Goal: Task Accomplishment & Management: Manage account settings

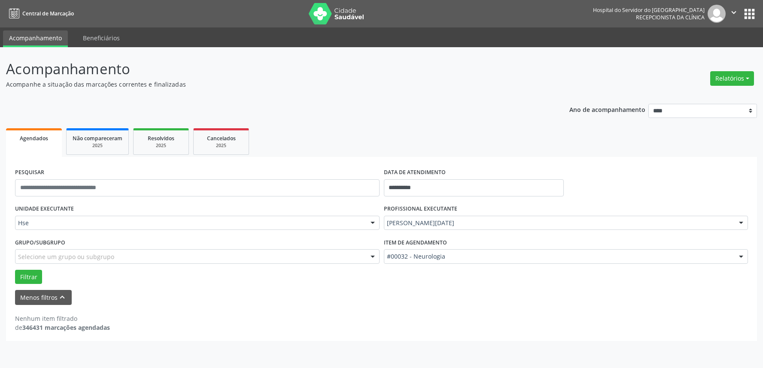
click at [740, 76] on button "Relatórios" at bounding box center [732, 78] width 44 height 15
click at [705, 95] on link "Agendamentos" at bounding box center [707, 97] width 92 height 12
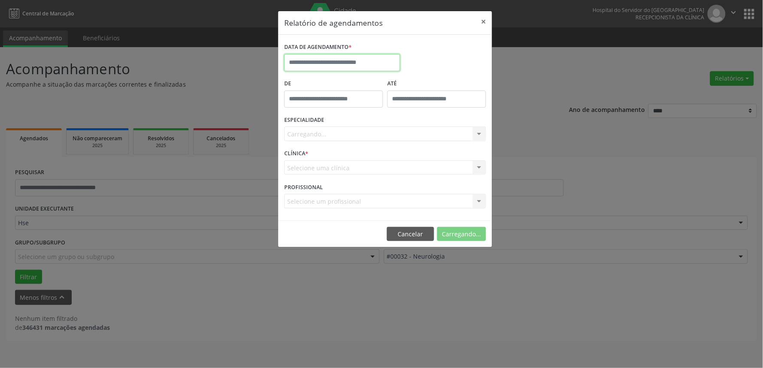
click at [316, 56] on input "text" at bounding box center [342, 62] width 116 height 17
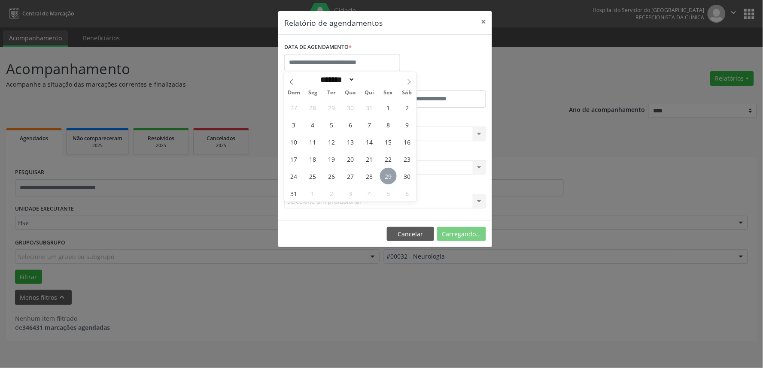
click at [388, 179] on span "29" at bounding box center [388, 176] width 17 height 17
type input "**********"
click at [388, 178] on span "29" at bounding box center [388, 176] width 17 height 17
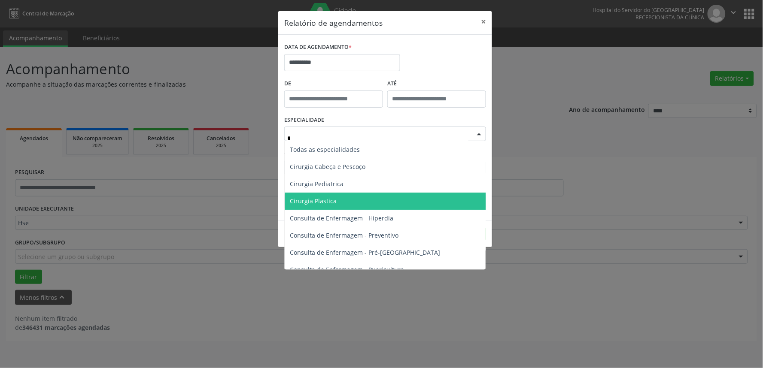
type input "**"
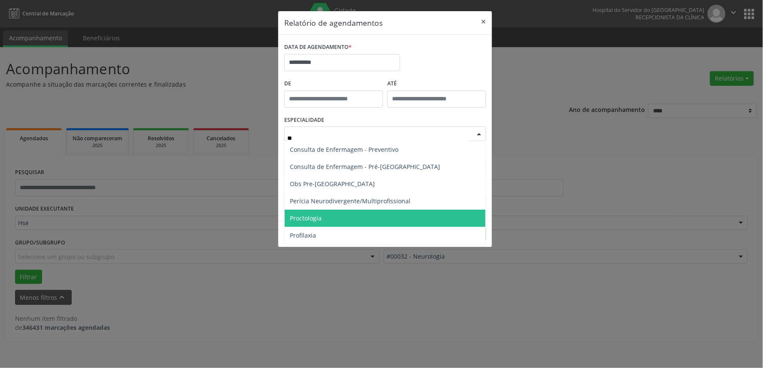
click at [325, 217] on span "Proctologia" at bounding box center [385, 218] width 201 height 17
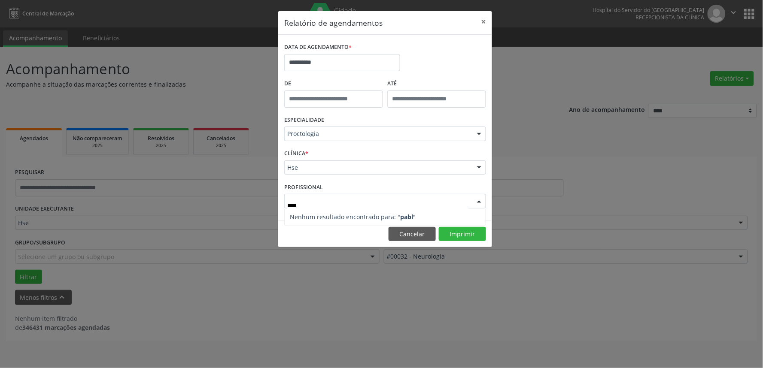
type input "*****"
click at [468, 231] on button "Imprimir" at bounding box center [462, 234] width 47 height 15
click at [393, 233] on button "Cancelar" at bounding box center [411, 234] width 47 height 15
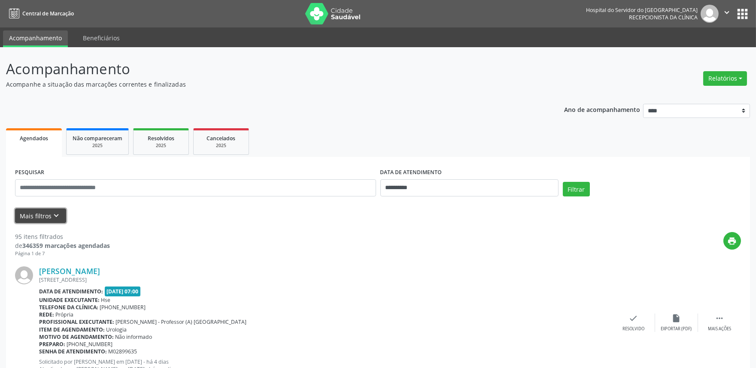
click at [57, 212] on icon "keyboard_arrow_down" at bounding box center [56, 215] width 9 height 9
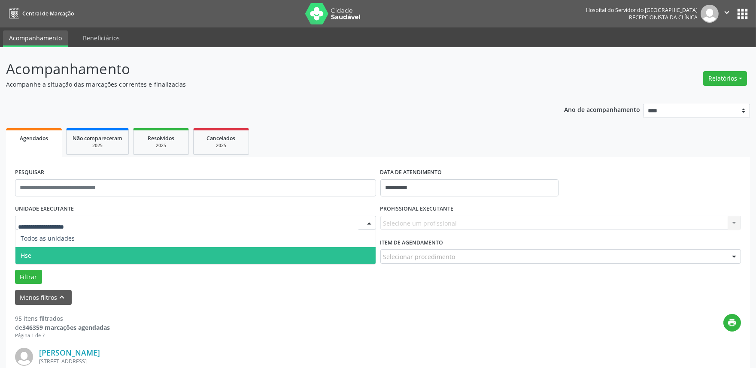
drag, startPoint x: 67, startPoint y: 252, endPoint x: 82, endPoint y: 251, distance: 15.9
click at [67, 252] on span "Hse" at bounding box center [195, 255] width 360 height 17
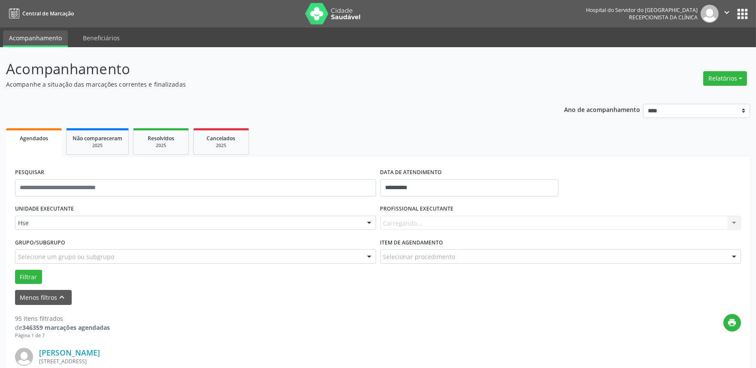
click at [431, 222] on div "Carregando... Nenhum resultado encontrado para: " " Não há nenhuma opção para s…" at bounding box center [560, 223] width 361 height 15
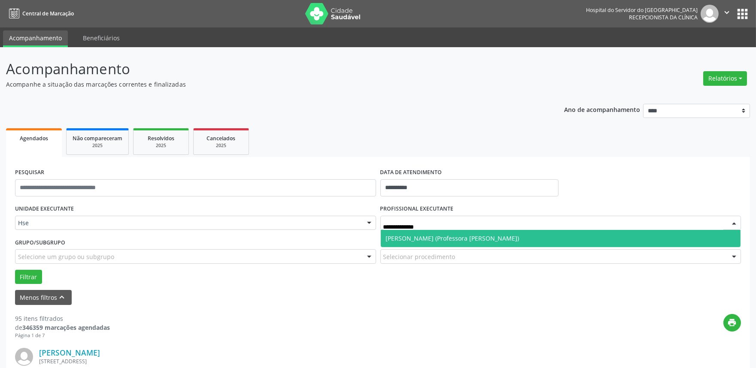
type input "**********"
click at [424, 234] on span "[PERSON_NAME] (Professora [PERSON_NAME])" at bounding box center [452, 238] width 133 height 8
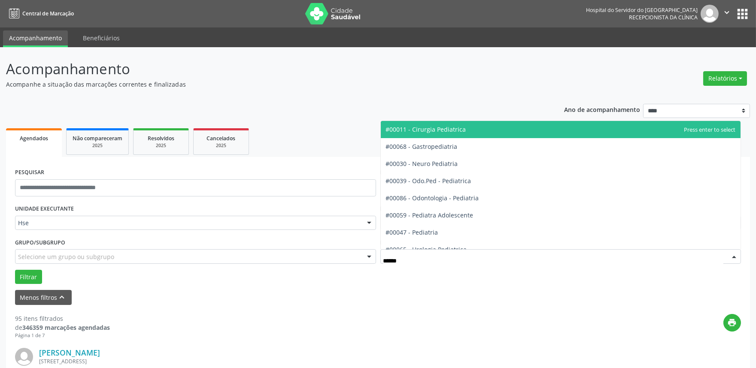
type input "*******"
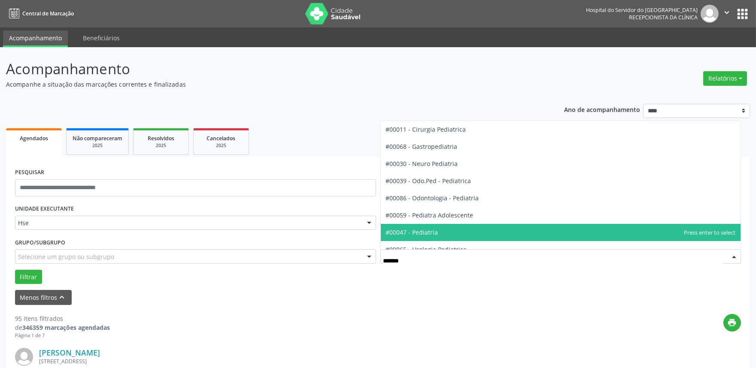
click at [455, 233] on span "#00047 - Pediatria" at bounding box center [561, 232] width 360 height 17
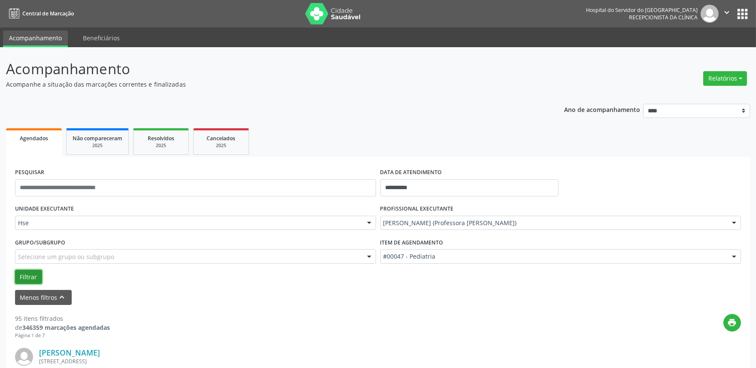
click at [22, 275] on button "Filtrar" at bounding box center [28, 277] width 27 height 15
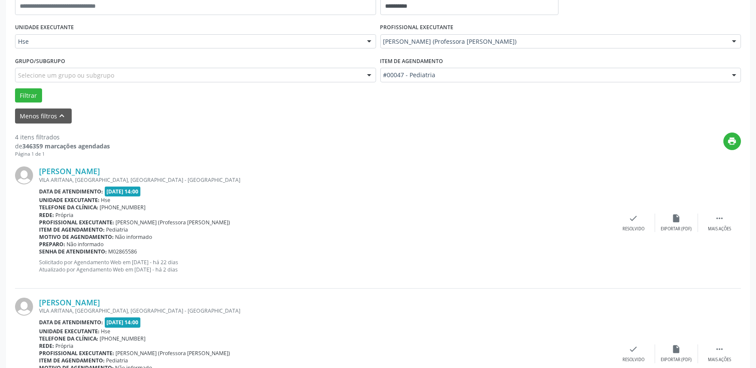
scroll to position [191, 0]
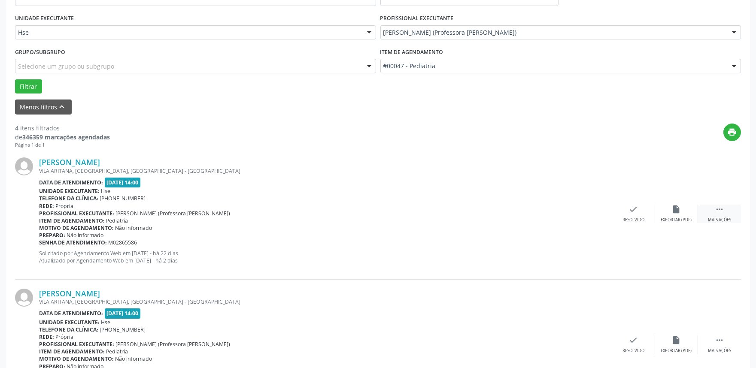
drag, startPoint x: 722, startPoint y: 209, endPoint x: 727, endPoint y: 212, distance: 5.8
click at [722, 210] on icon "" at bounding box center [719, 209] width 9 height 9
click at [672, 217] on div "Não compareceu" at bounding box center [676, 220] width 36 height 6
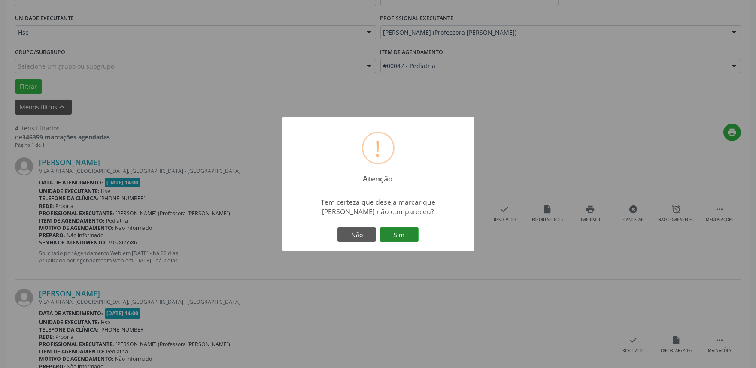
click at [397, 233] on button "Sim" at bounding box center [399, 234] width 39 height 15
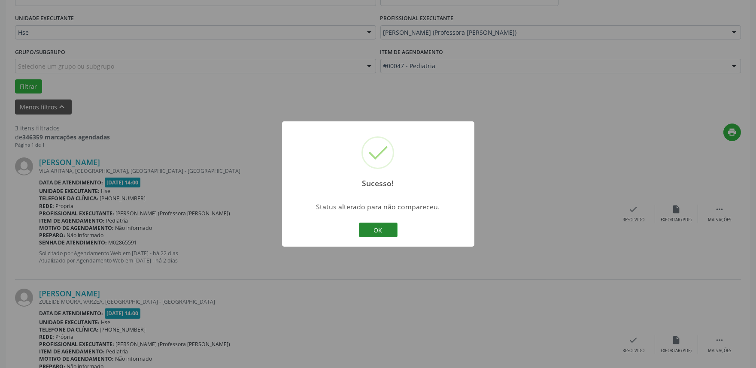
click at [381, 229] on button "OK" at bounding box center [378, 230] width 39 height 15
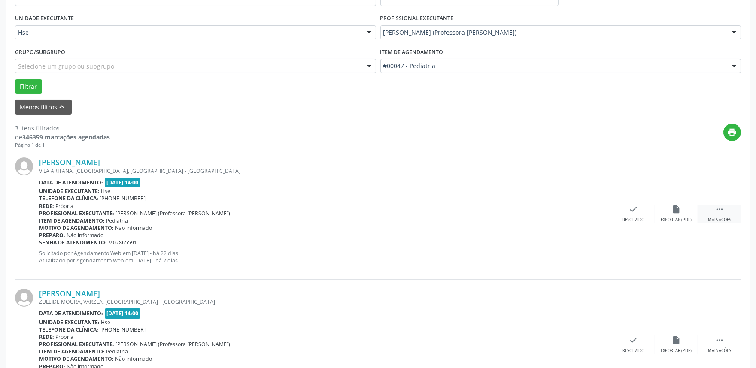
click at [710, 208] on div " Mais ações" at bounding box center [719, 214] width 43 height 18
click at [674, 212] on icon "alarm_off" at bounding box center [676, 209] width 9 height 9
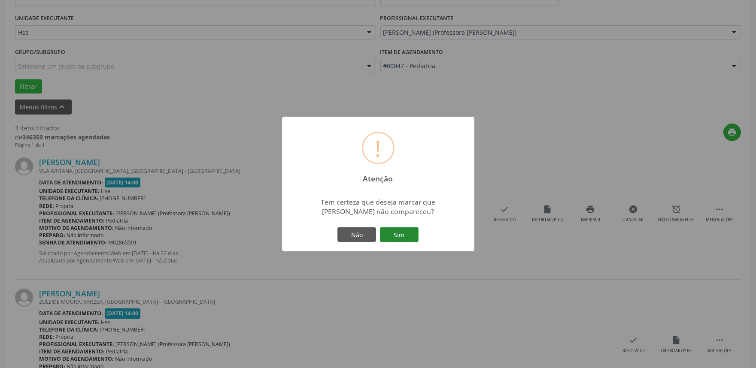
click at [402, 232] on button "Sim" at bounding box center [399, 234] width 39 height 15
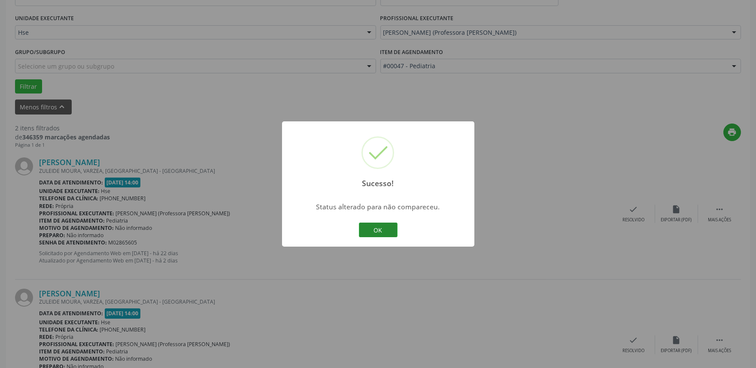
click at [388, 230] on button "OK" at bounding box center [378, 230] width 39 height 15
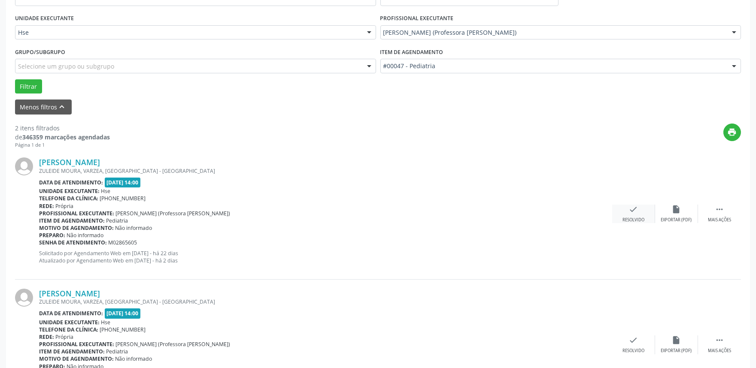
click at [628, 213] on div "check Resolvido" at bounding box center [633, 214] width 43 height 18
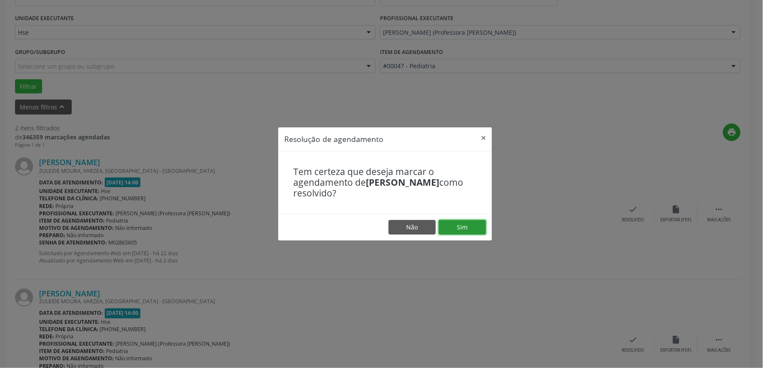
click at [452, 229] on button "Sim" at bounding box center [462, 227] width 47 height 15
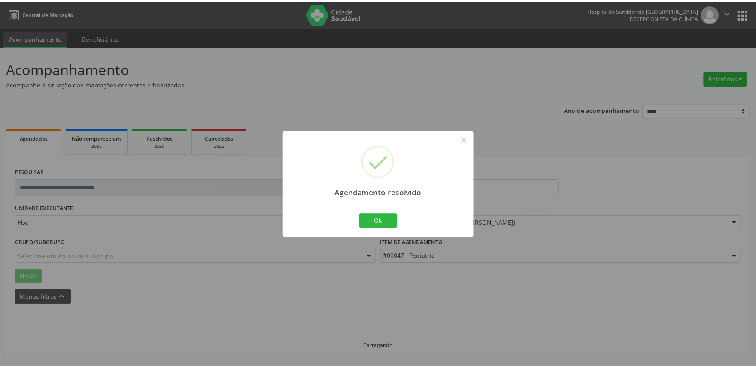
scroll to position [0, 0]
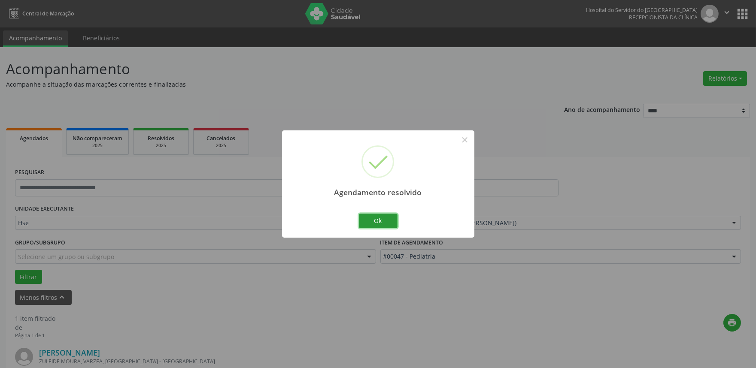
click at [388, 219] on button "Ok" at bounding box center [378, 221] width 39 height 15
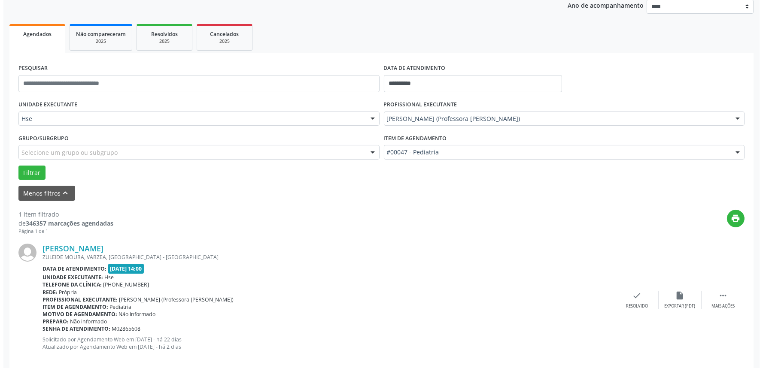
scroll to position [116, 0]
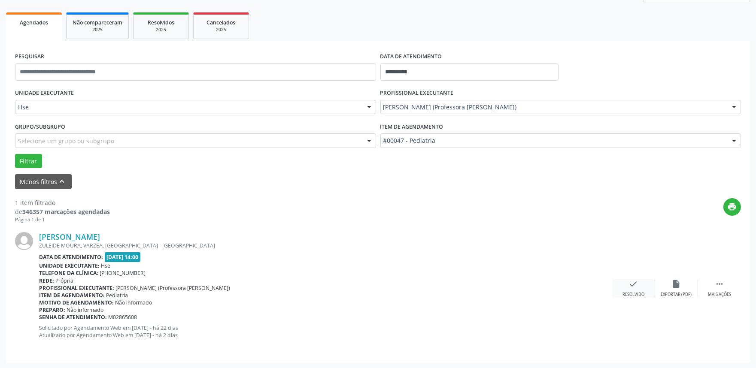
click at [630, 288] on icon "check" at bounding box center [633, 283] width 9 height 9
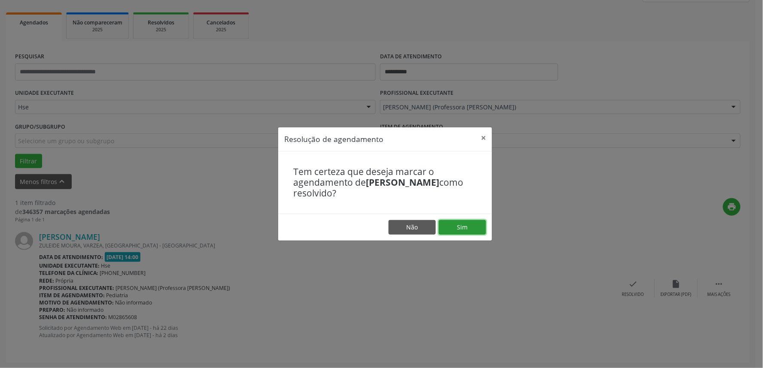
click at [469, 230] on button "Sim" at bounding box center [462, 227] width 47 height 15
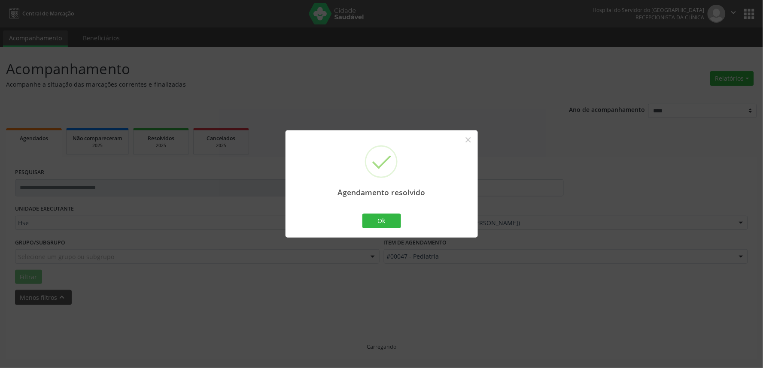
scroll to position [0, 0]
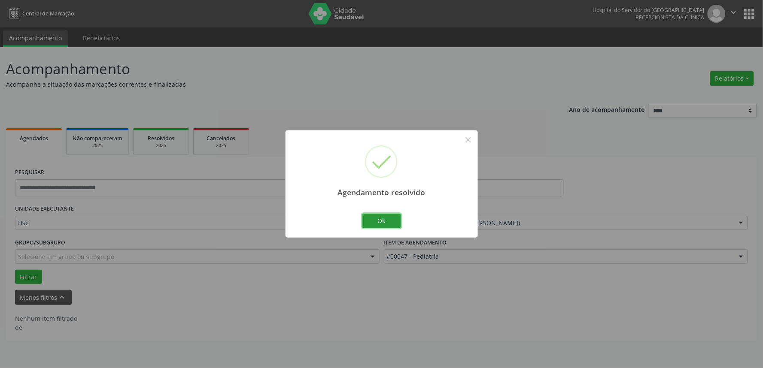
click at [379, 224] on button "Ok" at bounding box center [381, 221] width 39 height 15
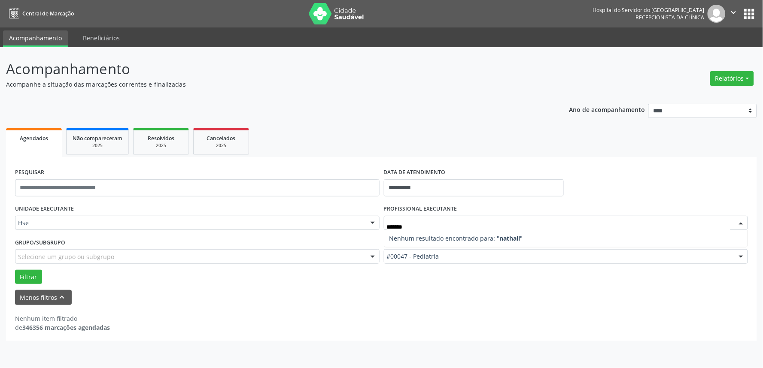
type input "******"
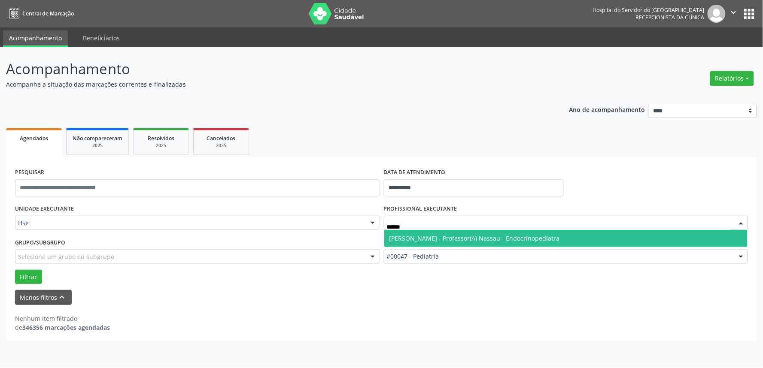
click at [452, 238] on span "[PERSON_NAME] - Professor(A) Nassau - Endocrinopediatra" at bounding box center [474, 238] width 170 height 8
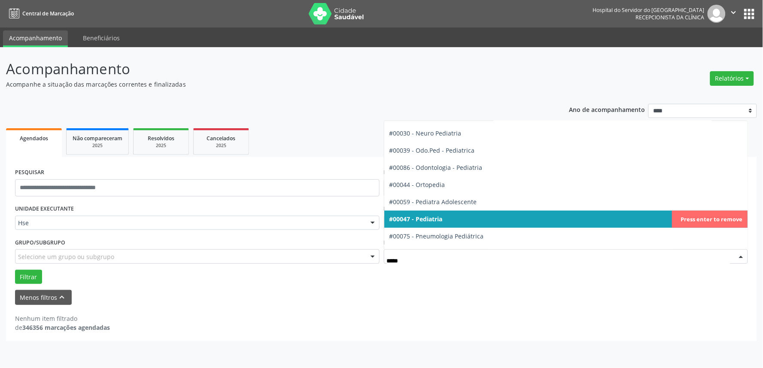
scroll to position [26, 0]
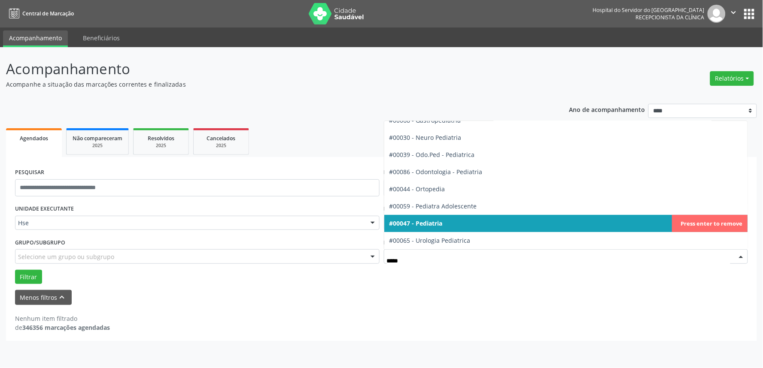
click at [415, 224] on span "#00047 - Pediatria" at bounding box center [415, 223] width 53 height 8
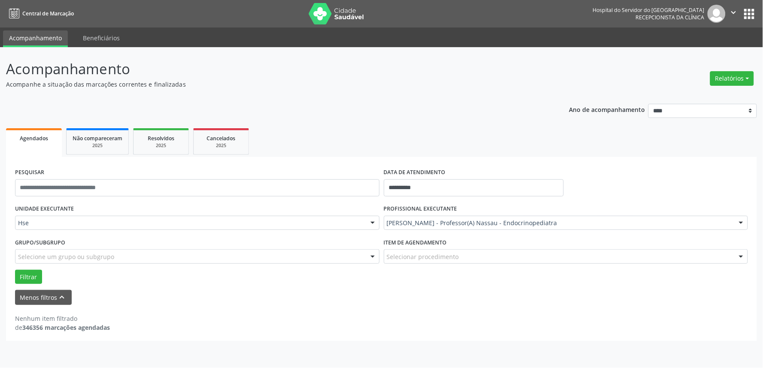
scroll to position [48, 0]
click at [26, 277] on button "Filtrar" at bounding box center [28, 277] width 27 height 15
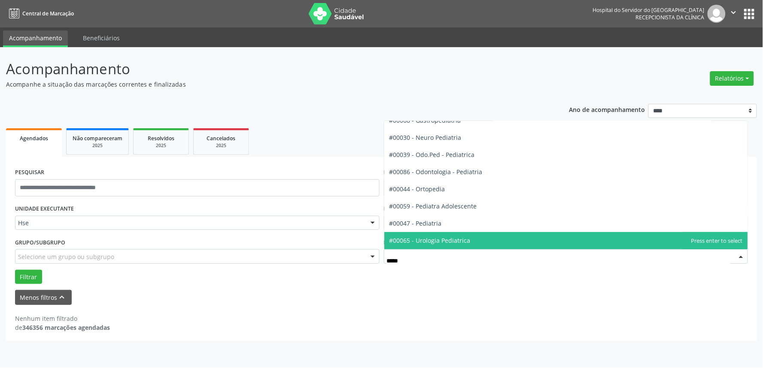
type input "******"
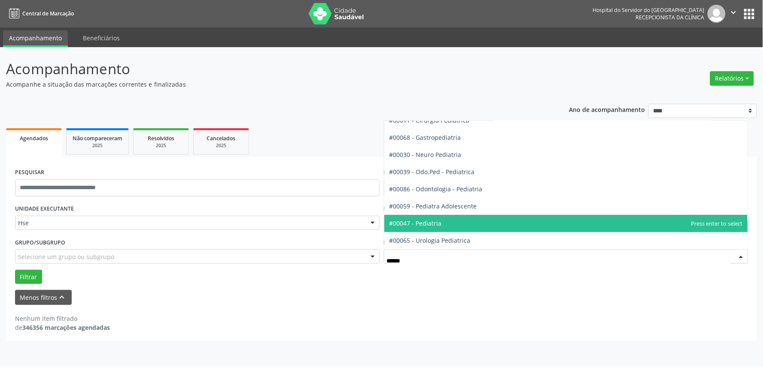
click at [430, 222] on span "#00047 - Pediatria" at bounding box center [415, 223] width 52 height 8
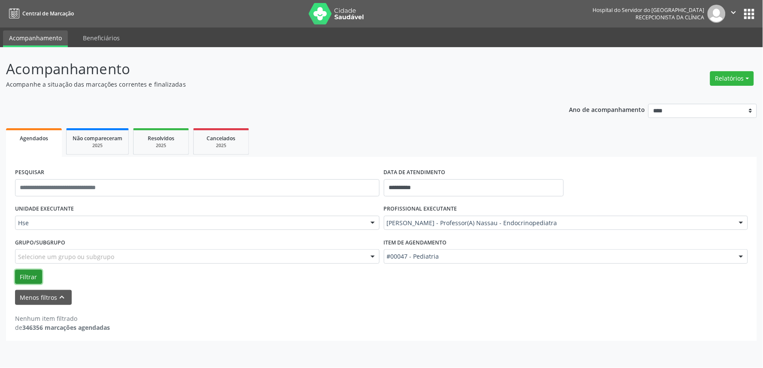
click at [32, 272] on button "Filtrar" at bounding box center [28, 277] width 27 height 15
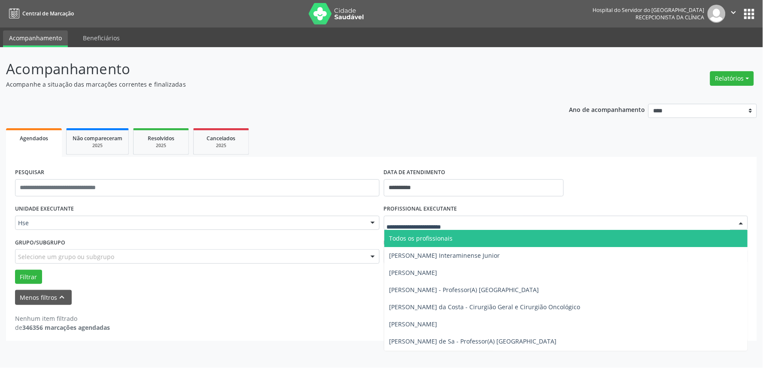
click at [737, 217] on div at bounding box center [740, 223] width 13 height 15
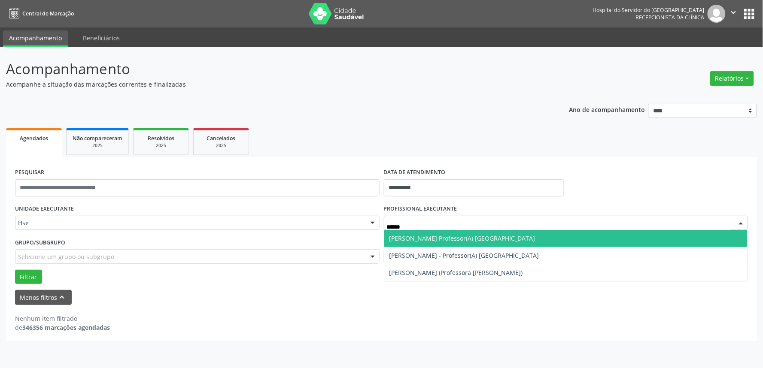
type input "*******"
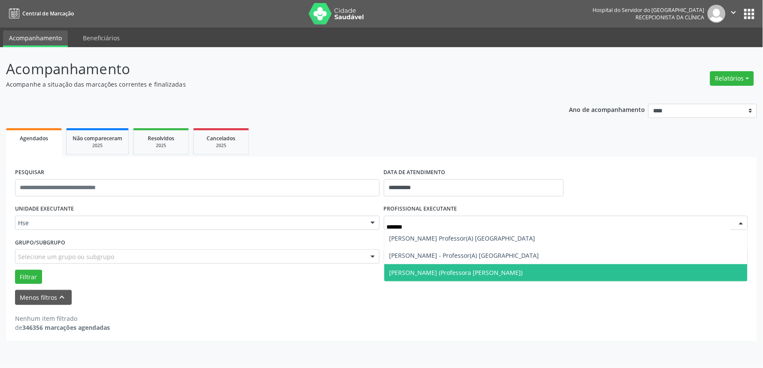
click at [433, 273] on span "[PERSON_NAME] (Professora [PERSON_NAME])" at bounding box center [455, 273] width 133 height 8
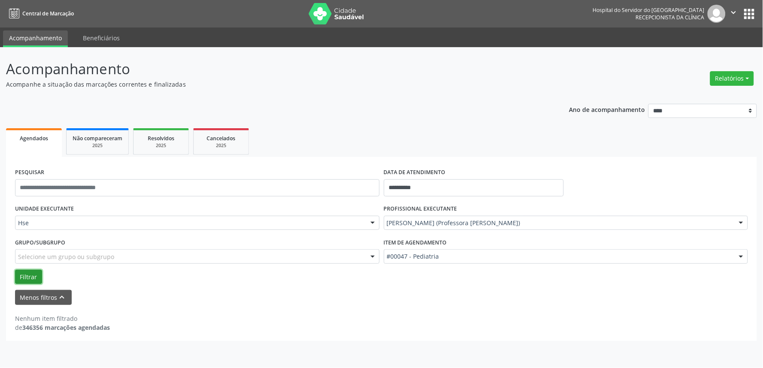
click at [30, 273] on button "Filtrar" at bounding box center [28, 277] width 27 height 15
click at [28, 276] on button "Filtrar" at bounding box center [28, 277] width 27 height 15
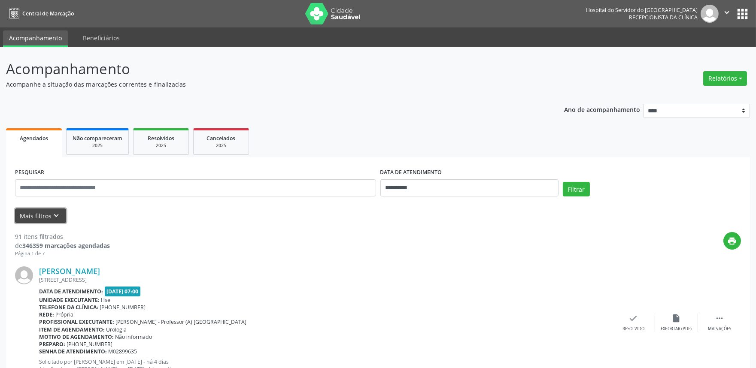
click at [55, 211] on icon "keyboard_arrow_down" at bounding box center [56, 215] width 9 height 9
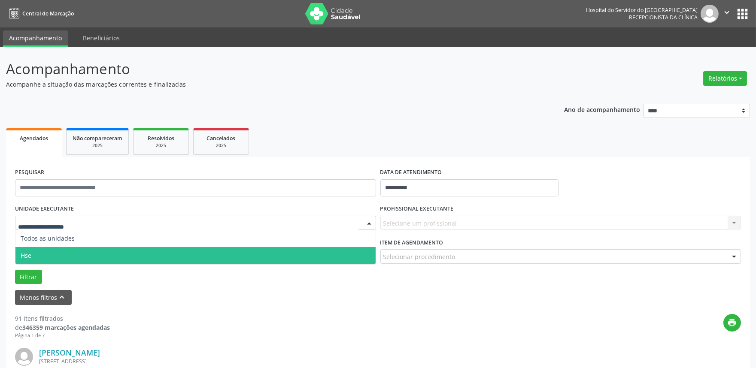
click at [55, 253] on span "Hse" at bounding box center [195, 255] width 360 height 17
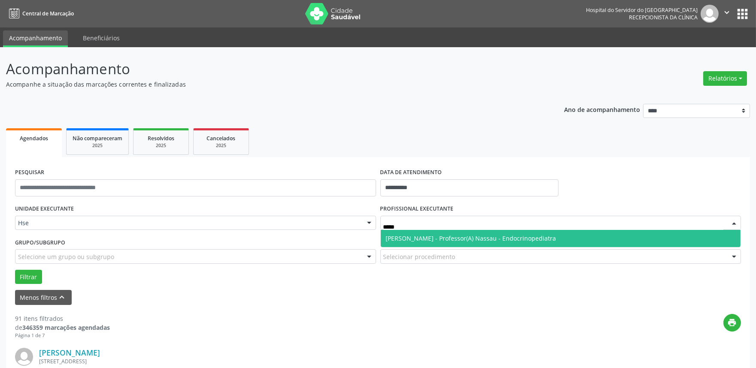
type input "******"
click at [460, 242] on span "[PERSON_NAME] - Professor(A) Nassau - Endocrinopediatra" at bounding box center [471, 238] width 170 height 8
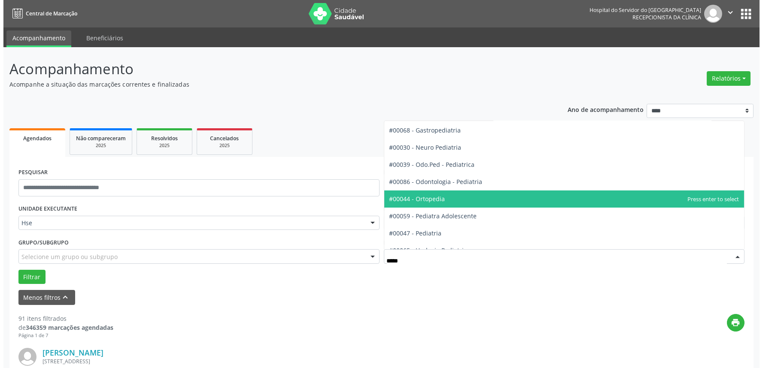
scroll to position [26, 0]
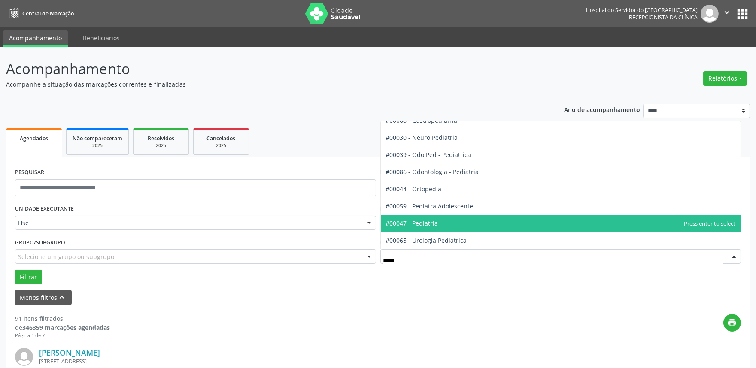
click at [428, 218] on span "#00047 - Pediatria" at bounding box center [561, 223] width 360 height 17
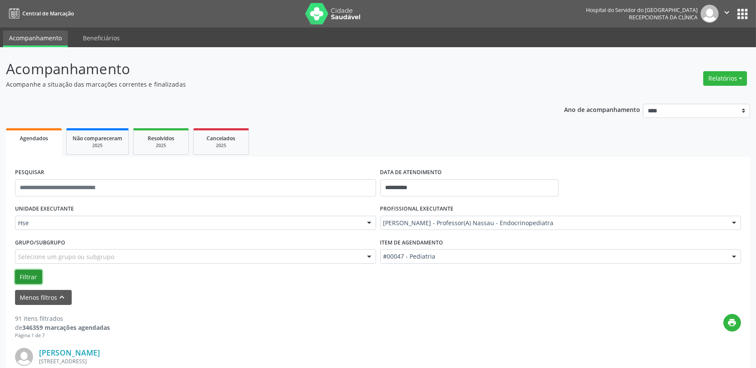
click at [32, 275] on button "Filtrar" at bounding box center [28, 277] width 27 height 15
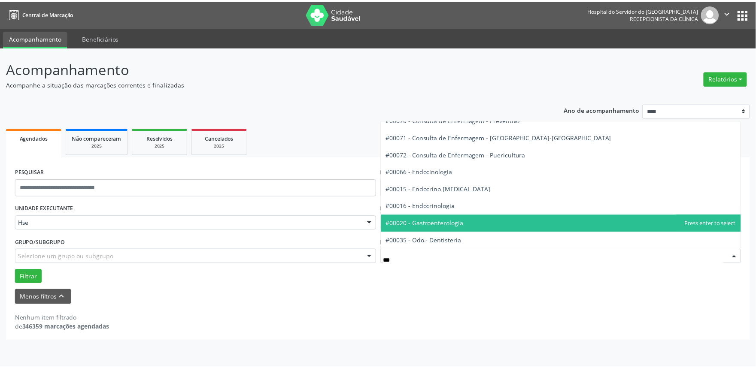
scroll to position [0, 0]
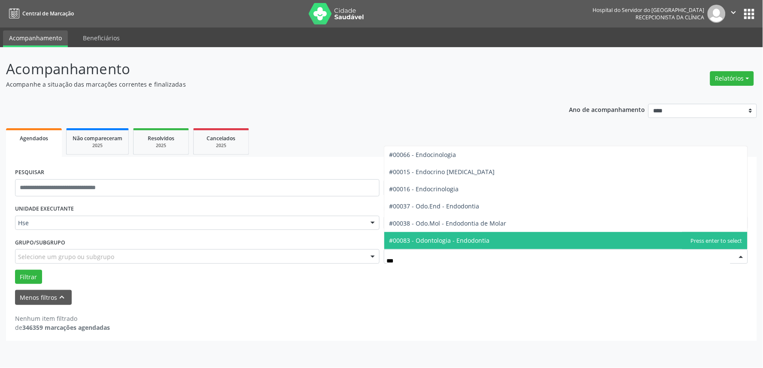
type input "****"
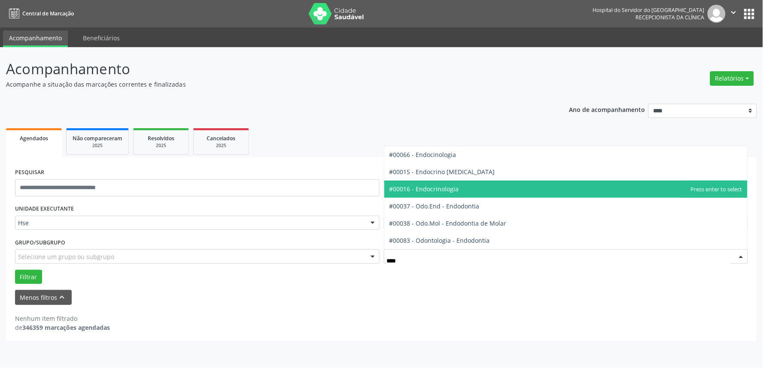
click at [435, 188] on span "#00016 - Endocrinologia" at bounding box center [424, 189] width 70 height 8
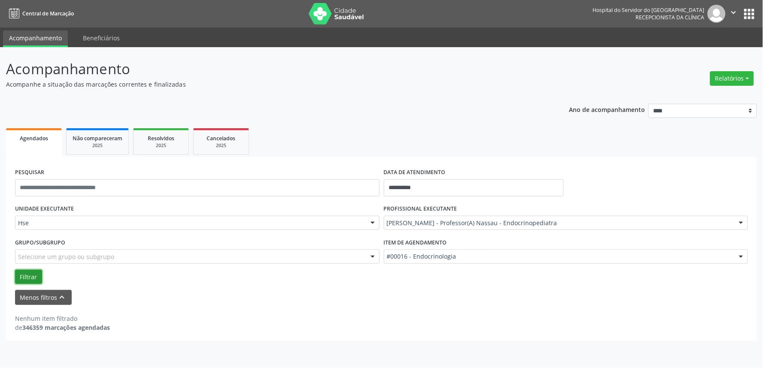
click at [39, 273] on button "Filtrar" at bounding box center [28, 277] width 27 height 15
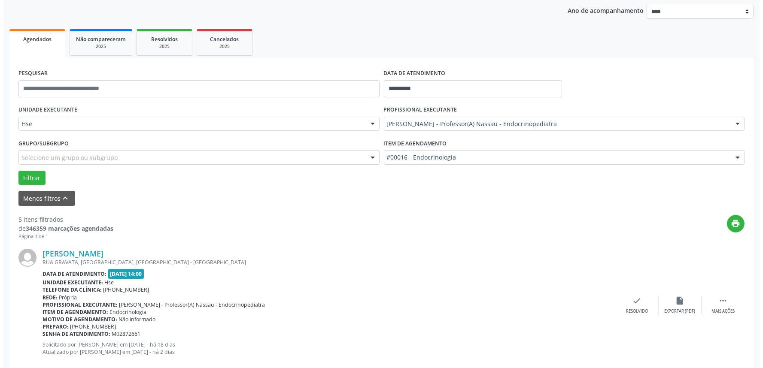
scroll to position [191, 0]
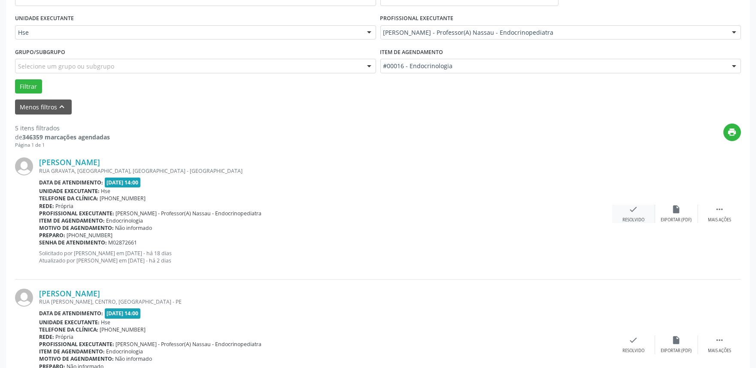
click at [629, 215] on div "check Resolvido" at bounding box center [633, 214] width 43 height 18
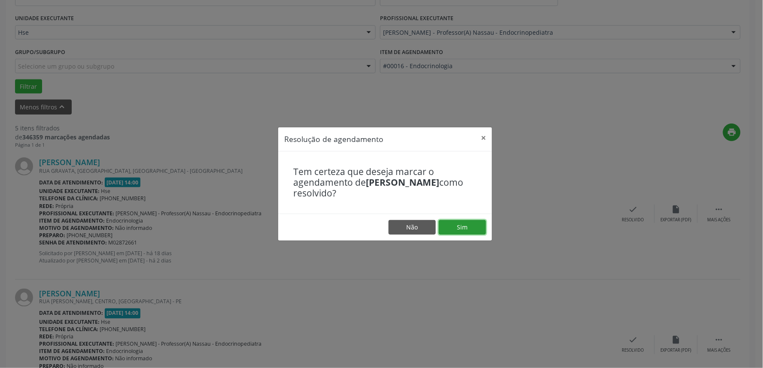
click at [461, 226] on button "Sim" at bounding box center [462, 227] width 47 height 15
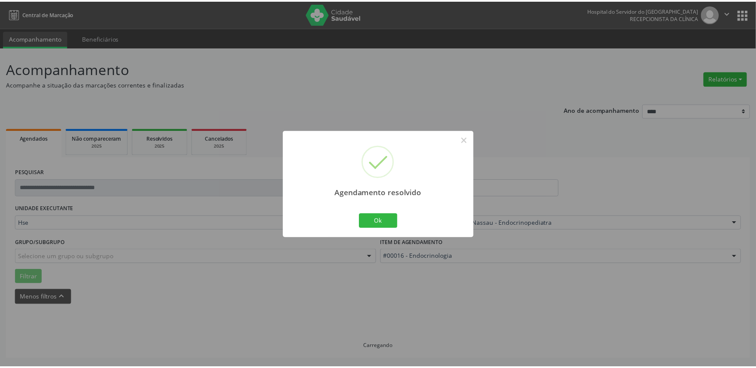
scroll to position [0, 0]
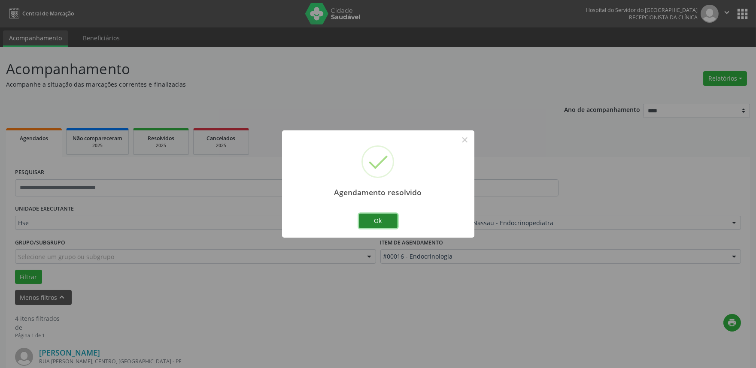
click at [388, 215] on button "Ok" at bounding box center [378, 221] width 39 height 15
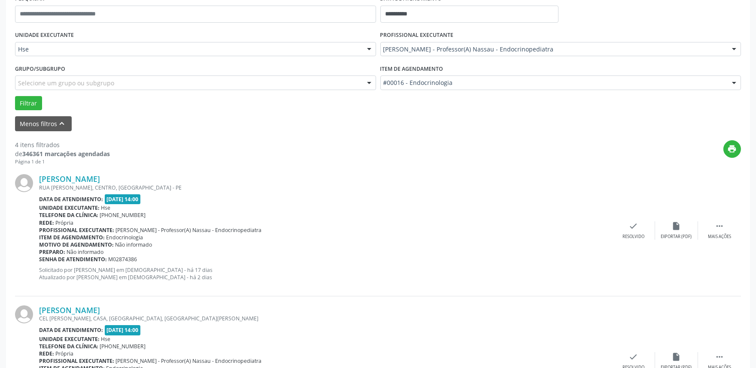
scroll to position [191, 0]
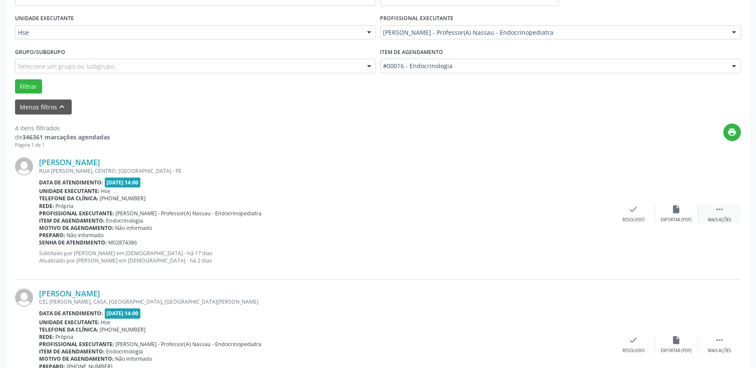
click at [726, 212] on div " Mais ações" at bounding box center [719, 214] width 43 height 18
click at [678, 212] on icon "alarm_off" at bounding box center [676, 209] width 9 height 9
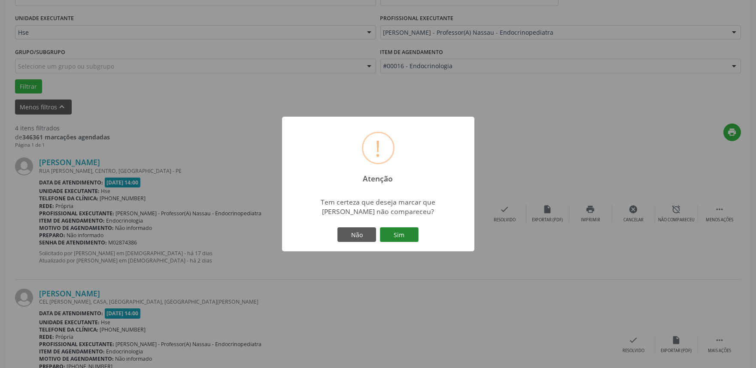
click at [404, 232] on button "Sim" at bounding box center [399, 234] width 39 height 15
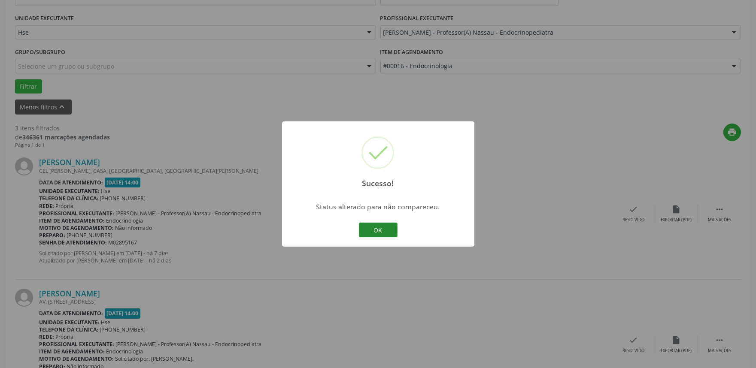
click at [384, 230] on button "OK" at bounding box center [378, 230] width 39 height 15
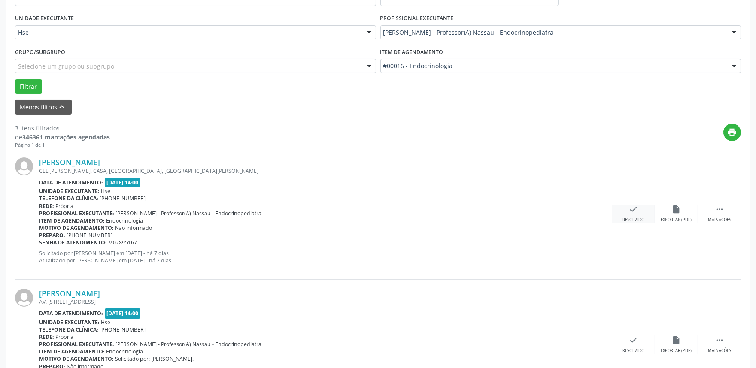
click at [634, 212] on icon "check" at bounding box center [633, 209] width 9 height 9
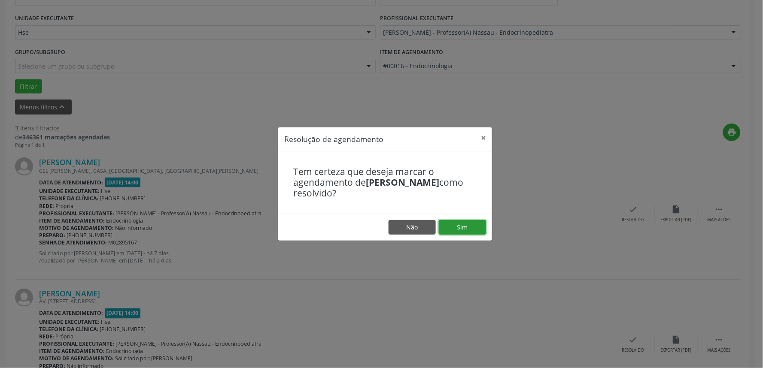
click at [456, 221] on button "Sim" at bounding box center [462, 227] width 47 height 15
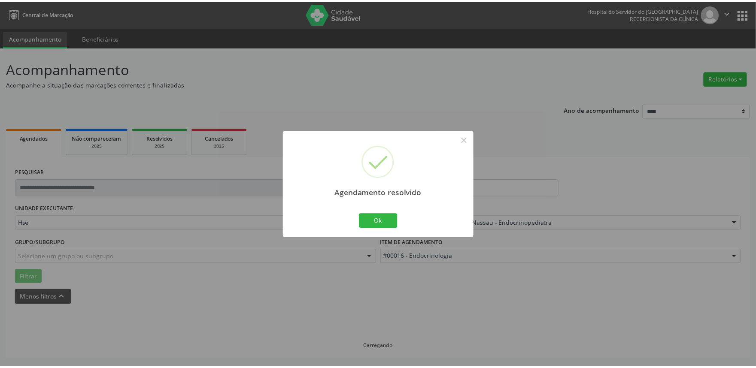
scroll to position [0, 0]
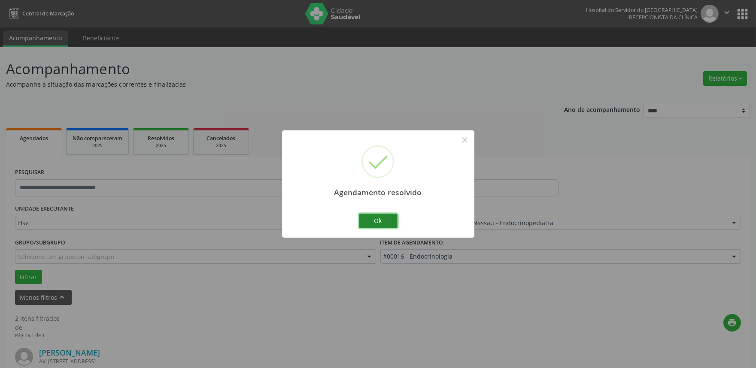
click at [378, 221] on button "Ok" at bounding box center [378, 221] width 39 height 15
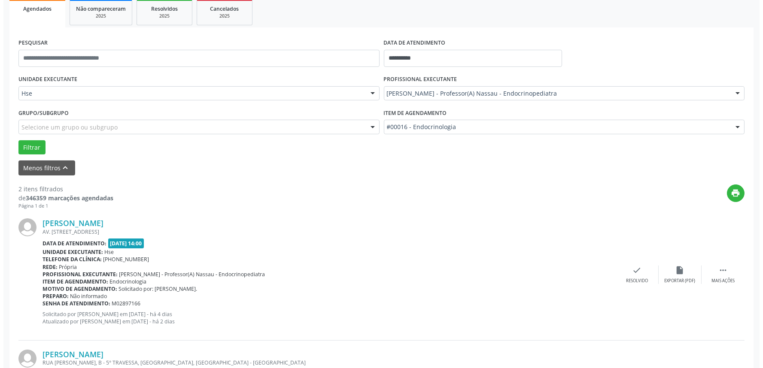
scroll to position [143, 0]
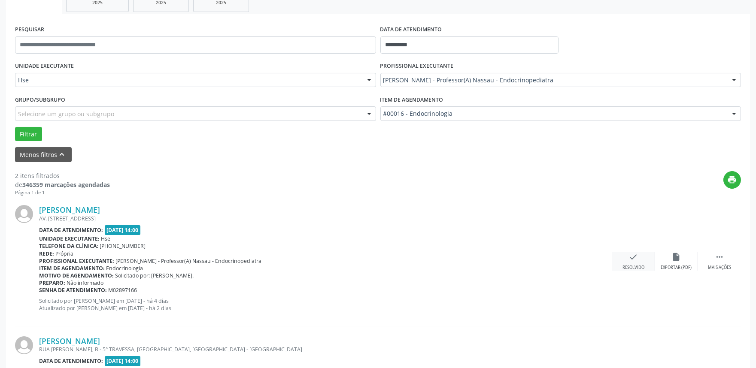
click at [632, 261] on icon "check" at bounding box center [633, 256] width 9 height 9
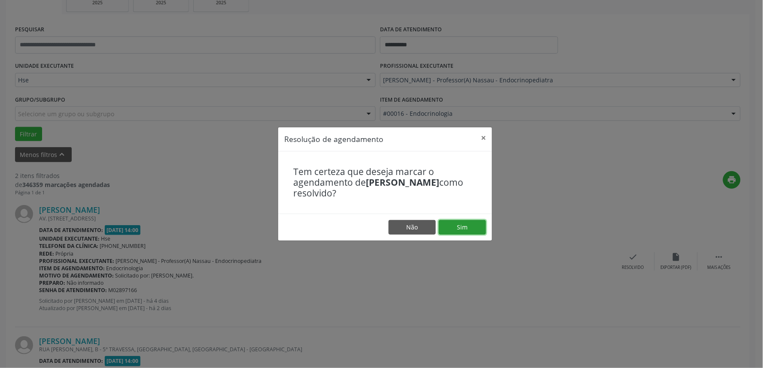
click at [469, 225] on button "Sim" at bounding box center [462, 227] width 47 height 15
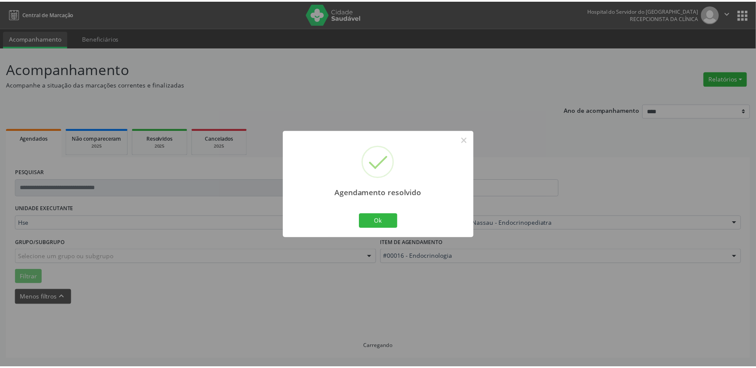
scroll to position [0, 0]
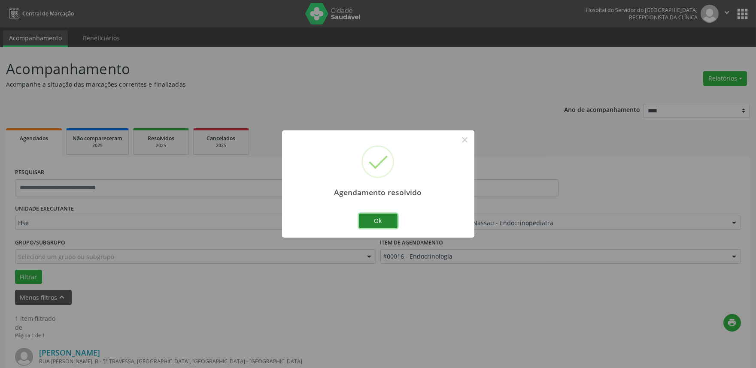
click at [381, 225] on button "Ok" at bounding box center [378, 221] width 39 height 15
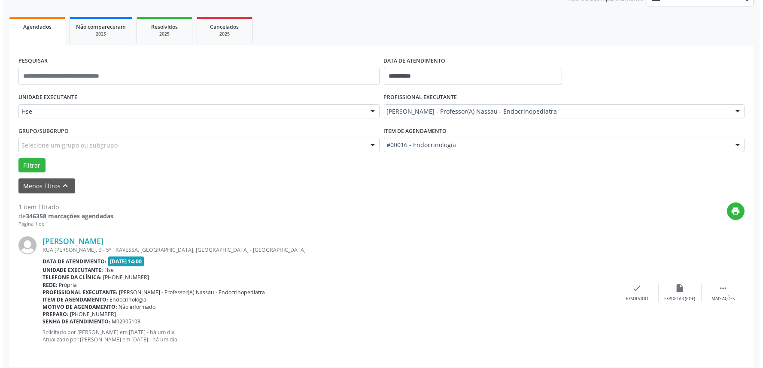
scroll to position [116, 0]
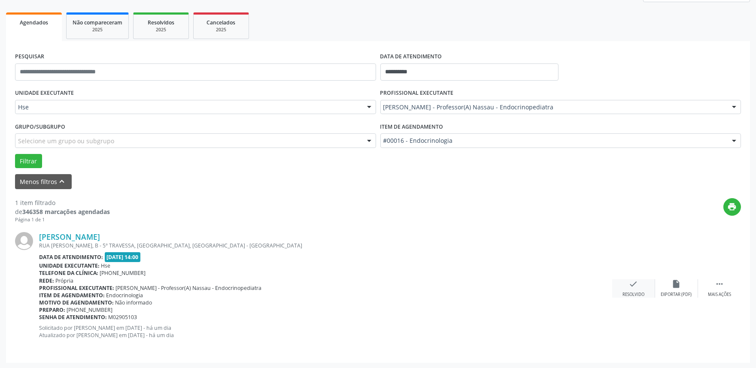
click at [626, 285] on div "check Resolvido" at bounding box center [633, 288] width 43 height 18
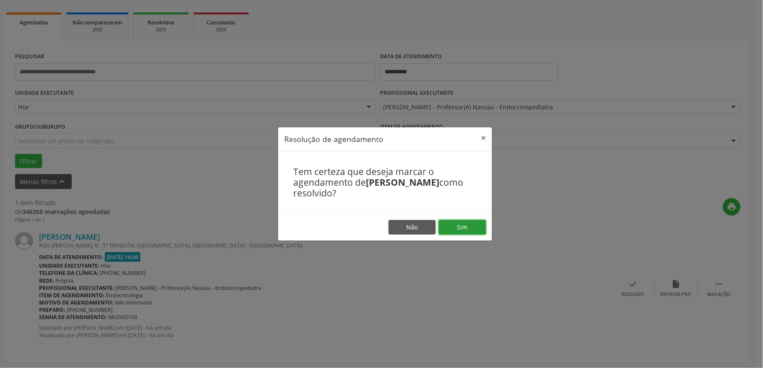
click at [462, 228] on button "Sim" at bounding box center [462, 227] width 47 height 15
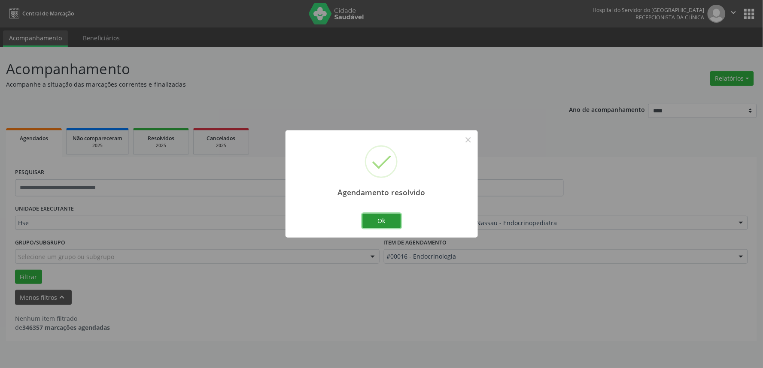
drag, startPoint x: 382, startPoint y: 224, endPoint x: 398, endPoint y: 222, distance: 16.5
click at [382, 224] on button "Ok" at bounding box center [381, 221] width 39 height 15
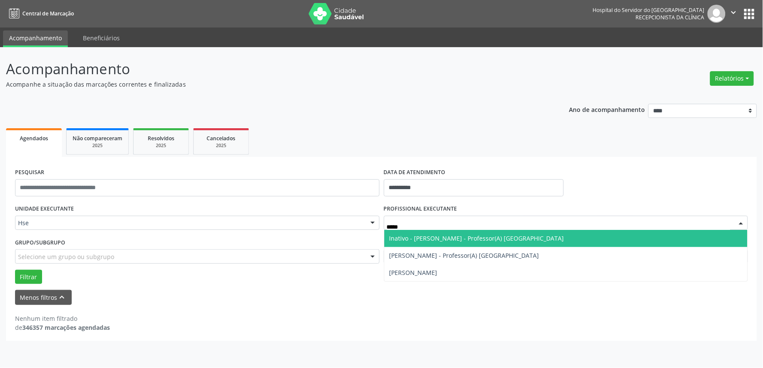
click at [423, 237] on span "Inativo - [PERSON_NAME] - Professor(A) [GEOGRAPHIC_DATA]" at bounding box center [476, 238] width 175 height 8
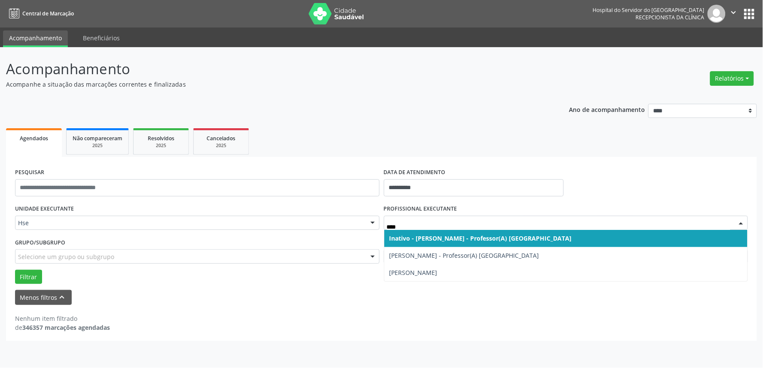
type input "*****"
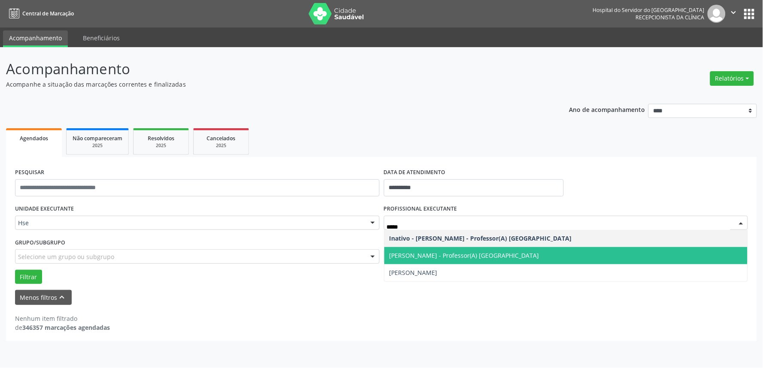
click at [449, 258] on span "[PERSON_NAME] - Professor(A) [GEOGRAPHIC_DATA]" at bounding box center [464, 256] width 150 height 8
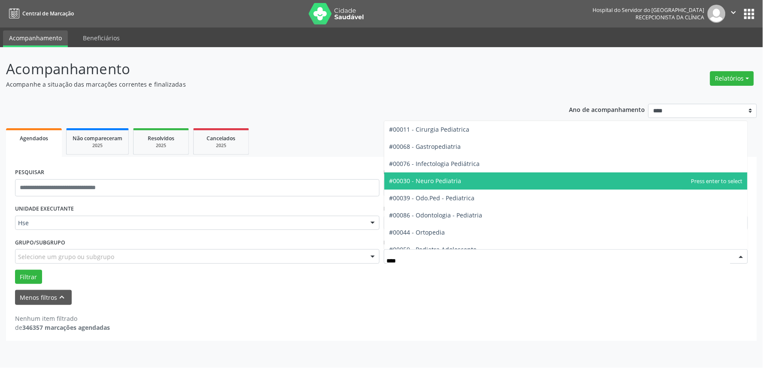
type input "*****"
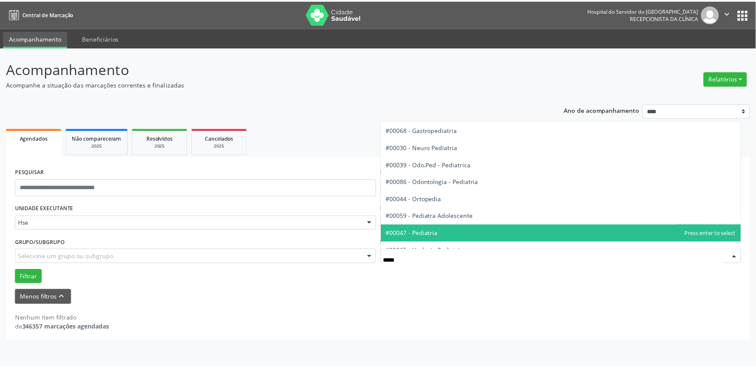
scroll to position [26, 0]
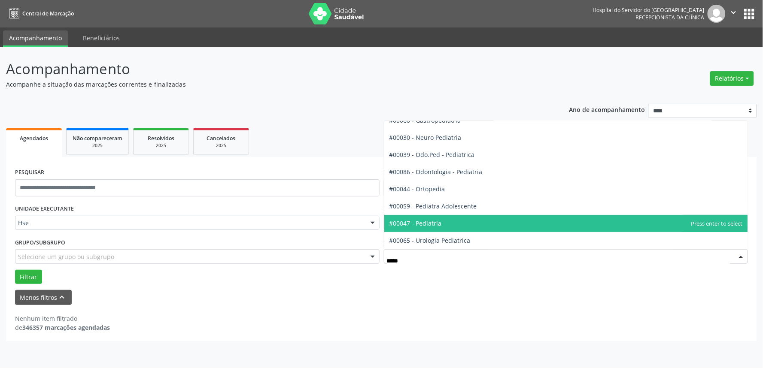
click at [454, 222] on span "#00047 - Pediatria" at bounding box center [566, 223] width 364 height 17
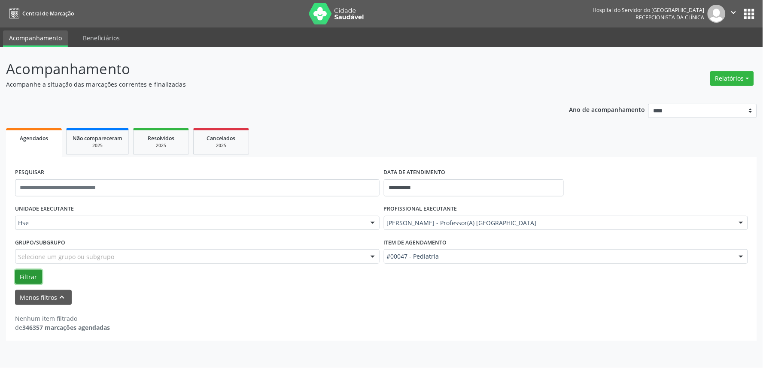
click at [27, 275] on button "Filtrar" at bounding box center [28, 277] width 27 height 15
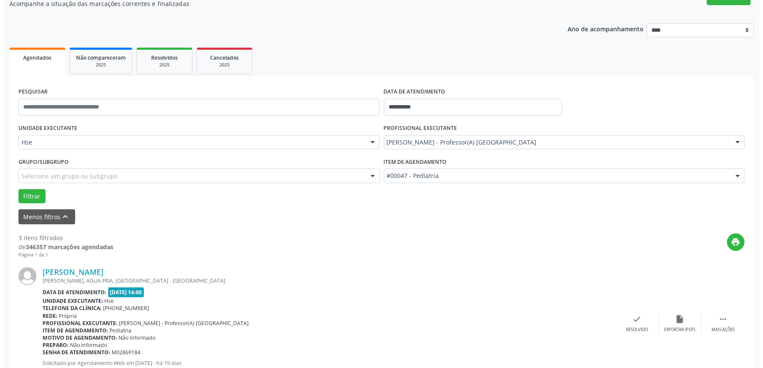
scroll to position [143, 0]
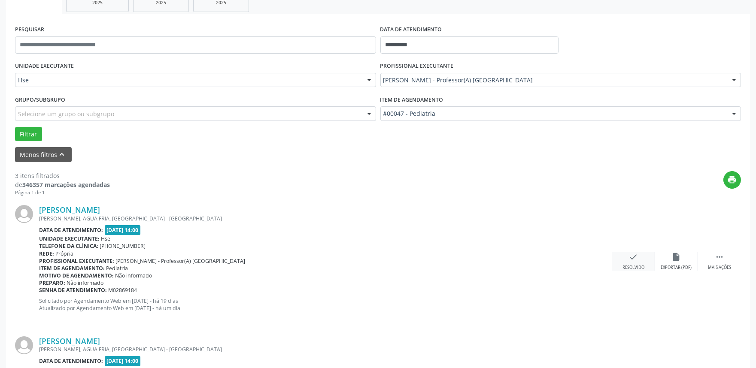
click at [634, 261] on icon "check" at bounding box center [633, 256] width 9 height 9
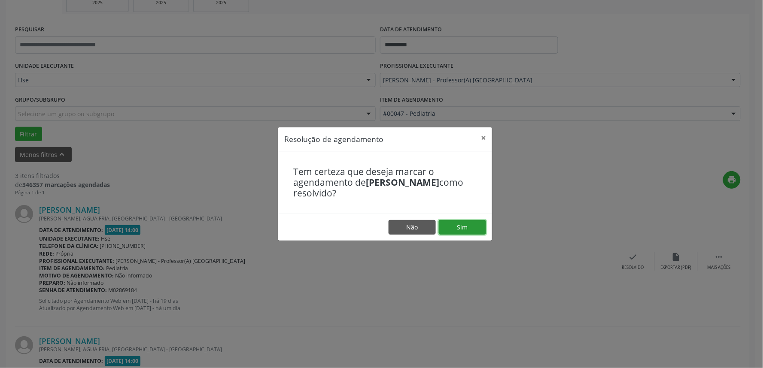
click at [475, 230] on button "Sim" at bounding box center [462, 227] width 47 height 15
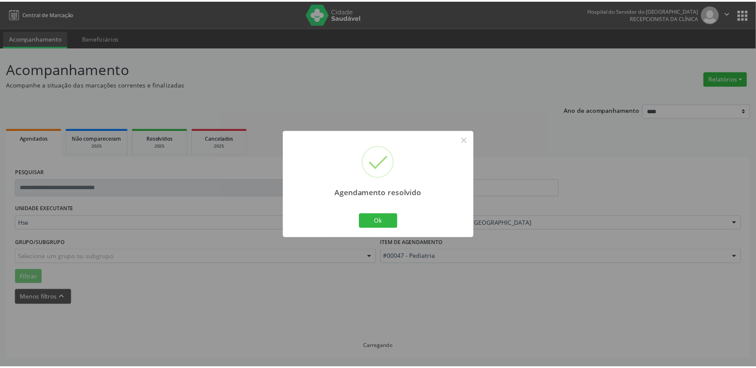
scroll to position [0, 0]
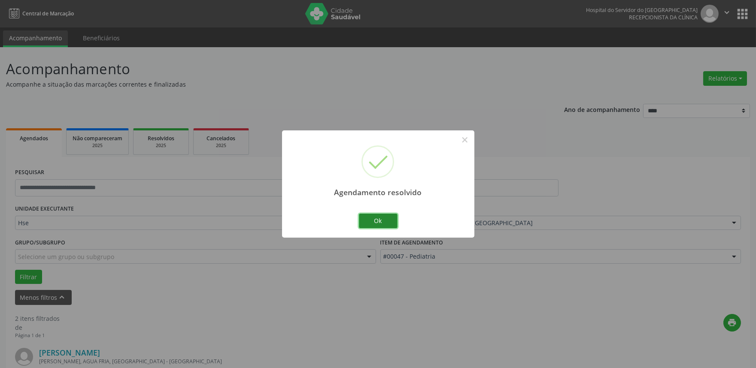
click at [379, 217] on button "Ok" at bounding box center [378, 221] width 39 height 15
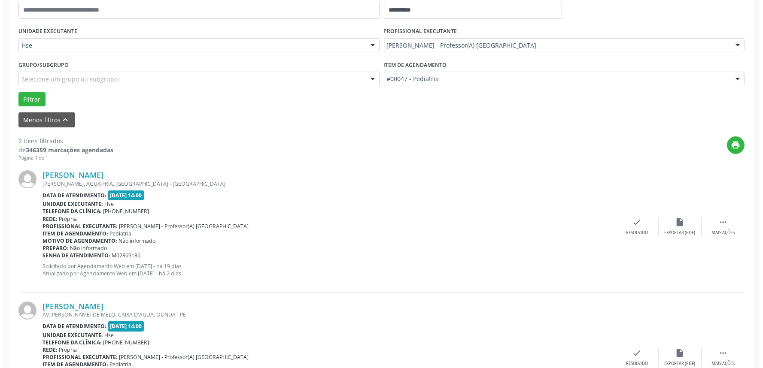
scroll to position [191, 0]
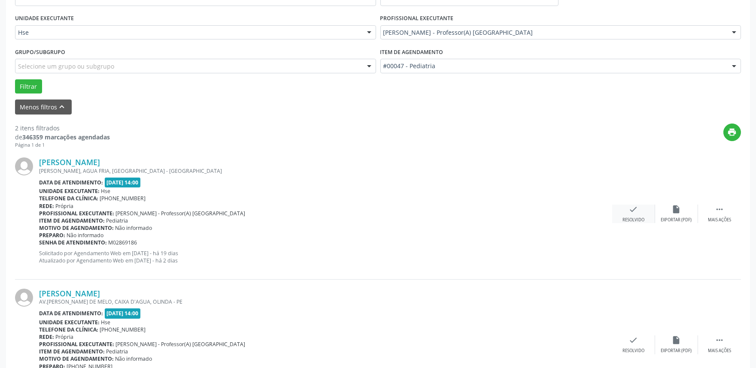
click at [637, 213] on icon "check" at bounding box center [633, 209] width 9 height 9
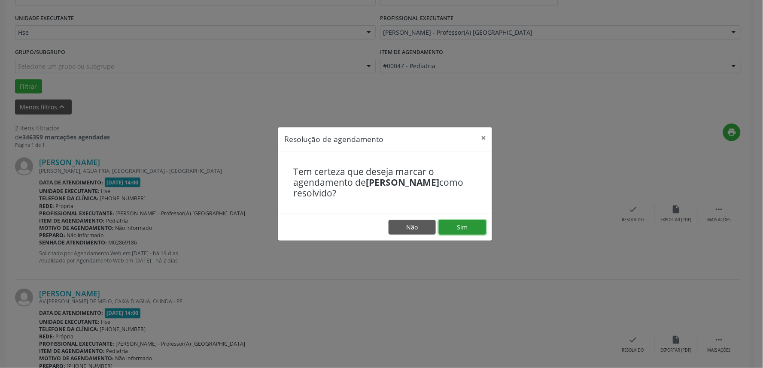
click at [469, 224] on button "Sim" at bounding box center [462, 227] width 47 height 15
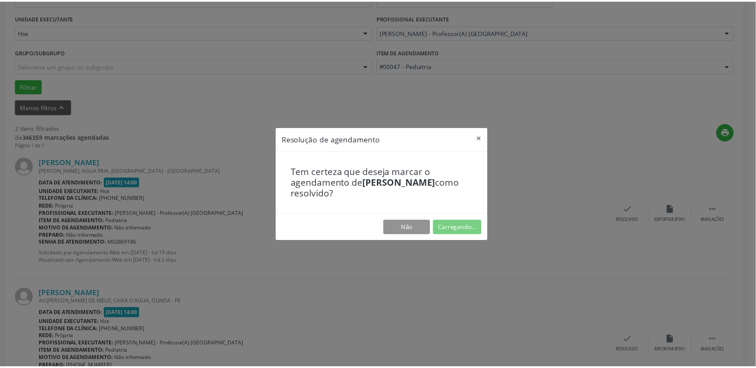
scroll to position [0, 0]
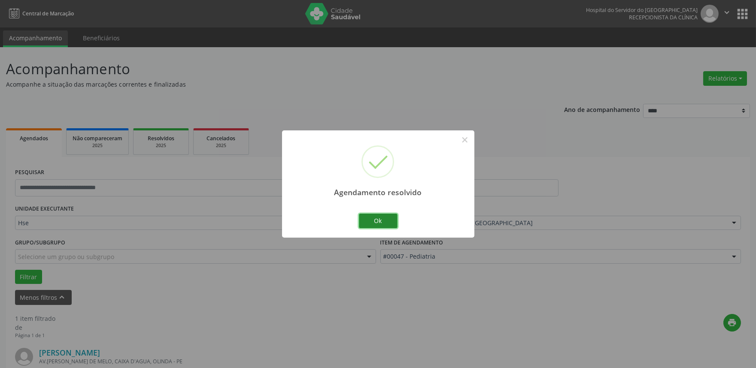
click at [382, 216] on button "Ok" at bounding box center [378, 221] width 39 height 15
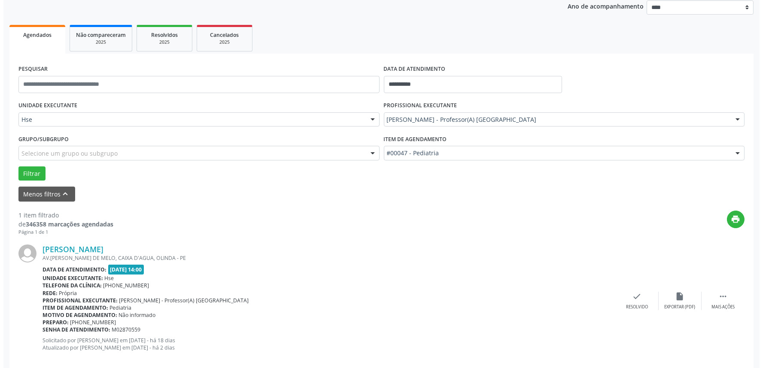
scroll to position [116, 0]
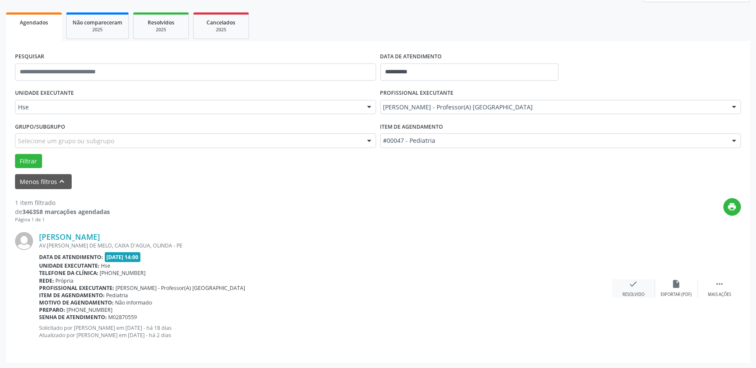
click at [625, 288] on div "check Resolvido" at bounding box center [633, 288] width 43 height 18
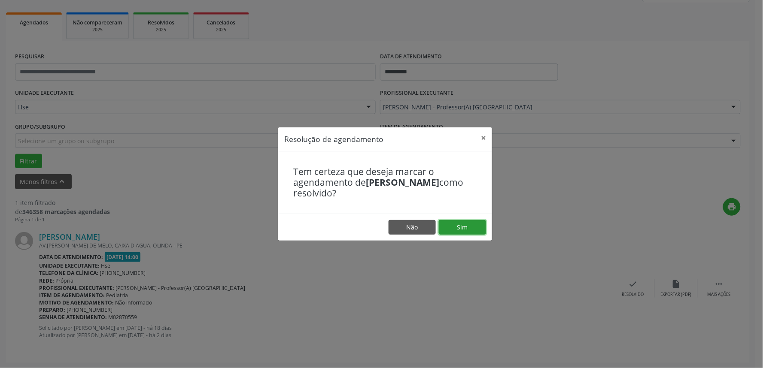
click at [462, 227] on button "Sim" at bounding box center [462, 227] width 47 height 15
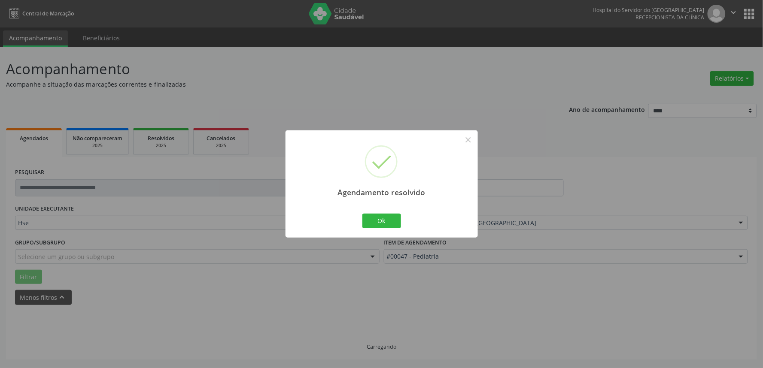
scroll to position [0, 0]
click at [384, 223] on button "Ok" at bounding box center [381, 221] width 39 height 15
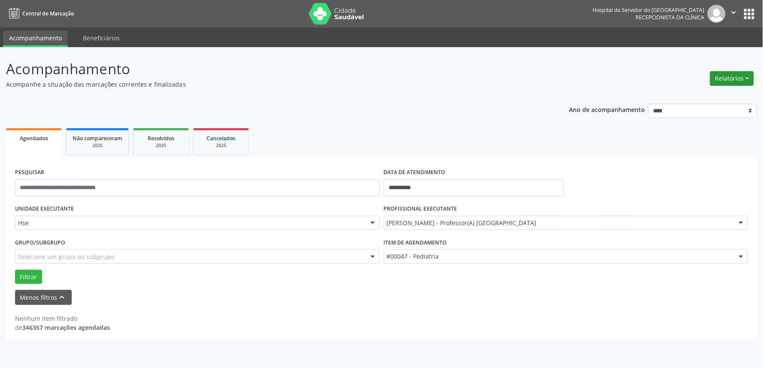
click at [744, 76] on button "Relatórios" at bounding box center [732, 78] width 44 height 15
click at [708, 94] on link "Agendamentos" at bounding box center [707, 97] width 92 height 12
select select "*"
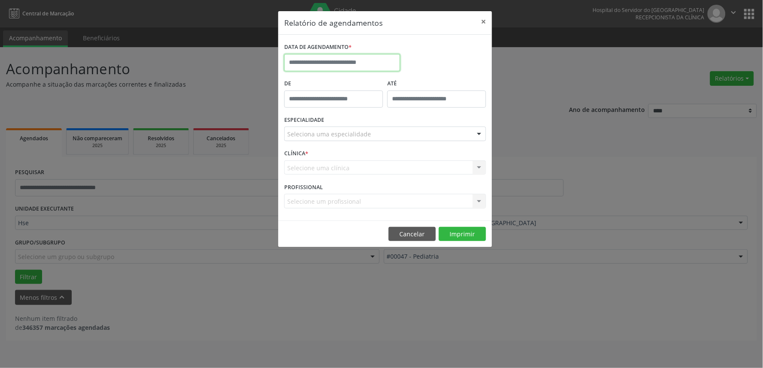
click at [307, 64] on input "text" at bounding box center [342, 62] width 116 height 17
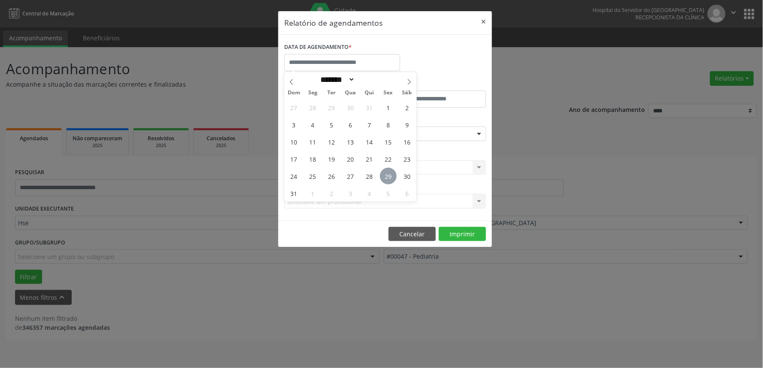
click at [384, 178] on span "29" at bounding box center [388, 176] width 17 height 17
type input "**********"
click at [389, 178] on span "29" at bounding box center [388, 176] width 17 height 17
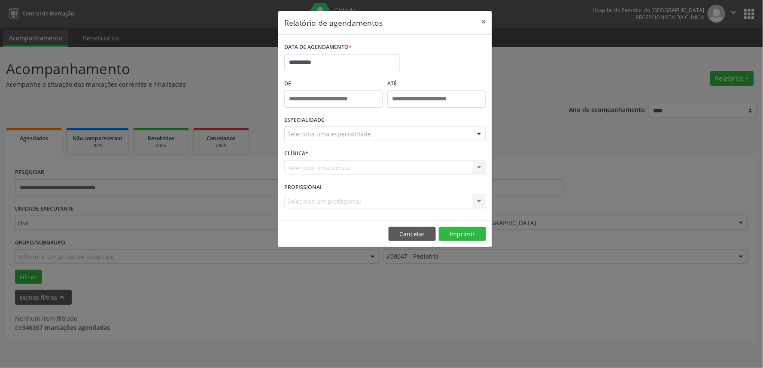
click at [389, 178] on div "CLÍNICA * Selecione uma clínica Nenhum resultado encontrado para: " " Não há ne…" at bounding box center [385, 163] width 206 height 33
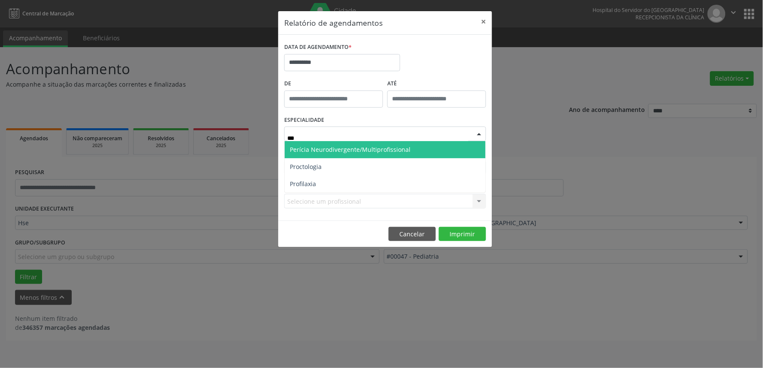
type input "****"
click at [318, 151] on span "Proctologia" at bounding box center [306, 150] width 32 height 8
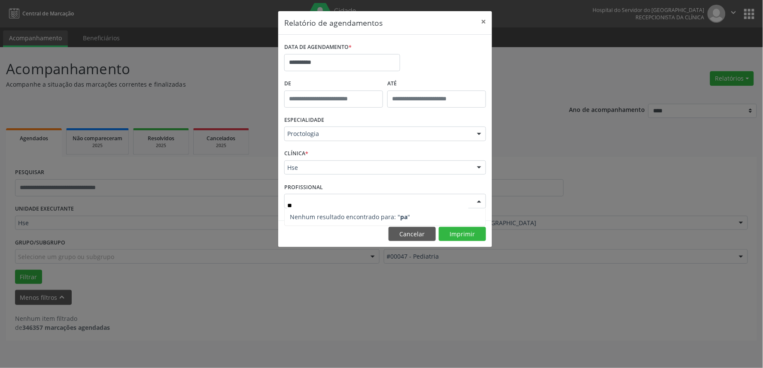
type input "******"
click at [458, 233] on button "Imprimir" at bounding box center [462, 234] width 47 height 15
